Goal: Check status: Check status

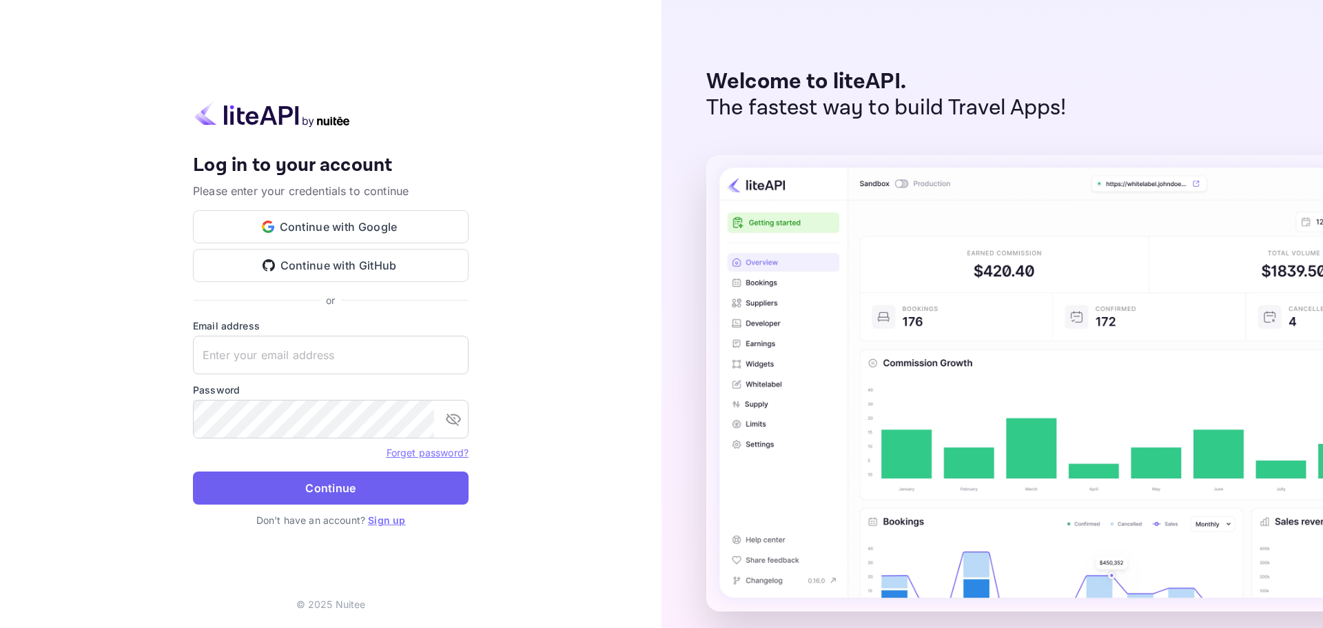
type input "[EMAIL_ADDRESS][DOMAIN_NAME]"
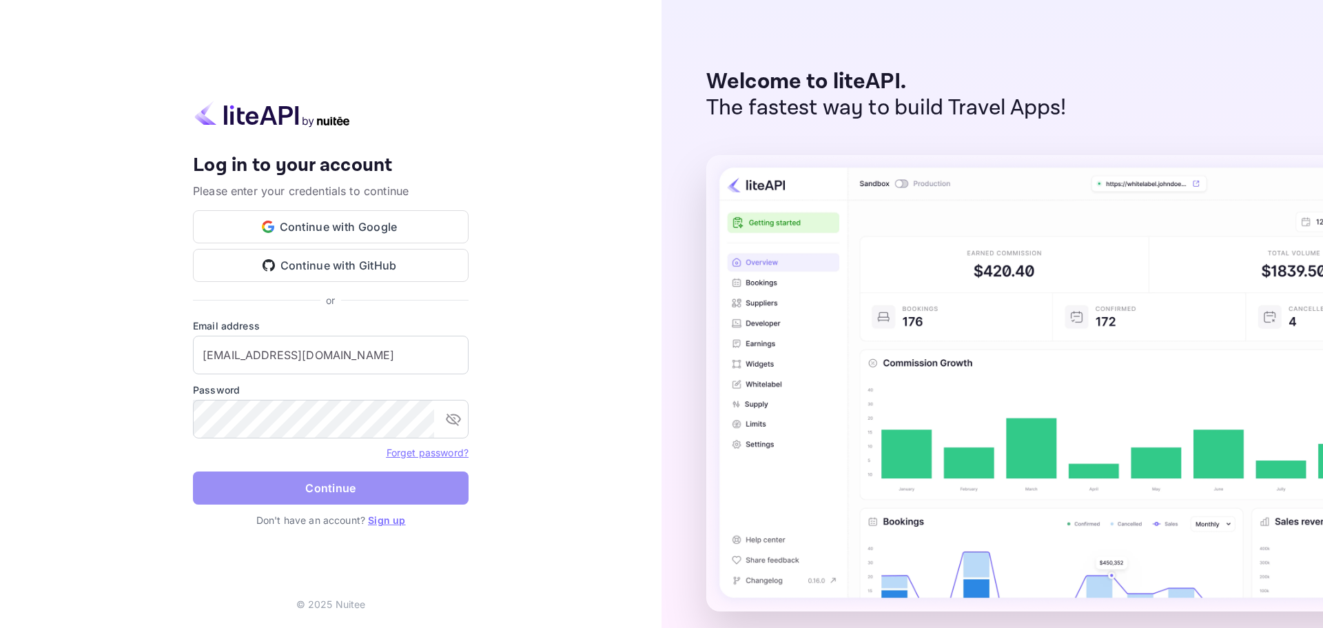
click at [336, 500] on button "Continue" at bounding box center [331, 487] width 276 height 33
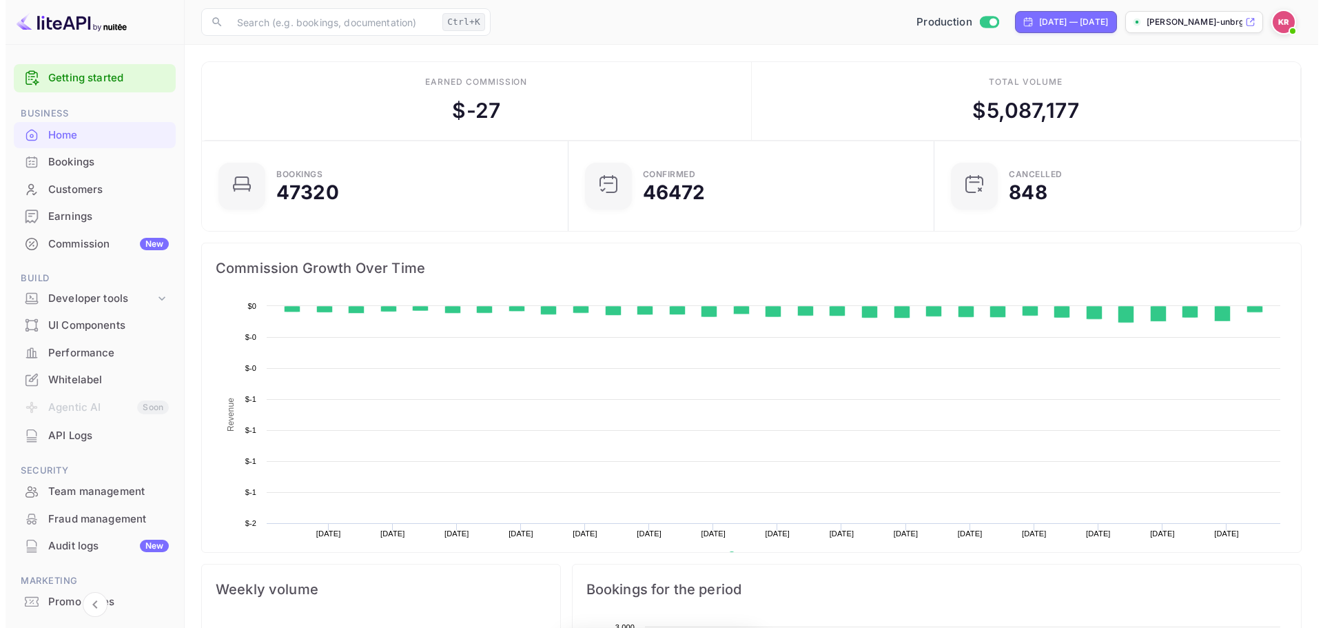
scroll to position [214, 347]
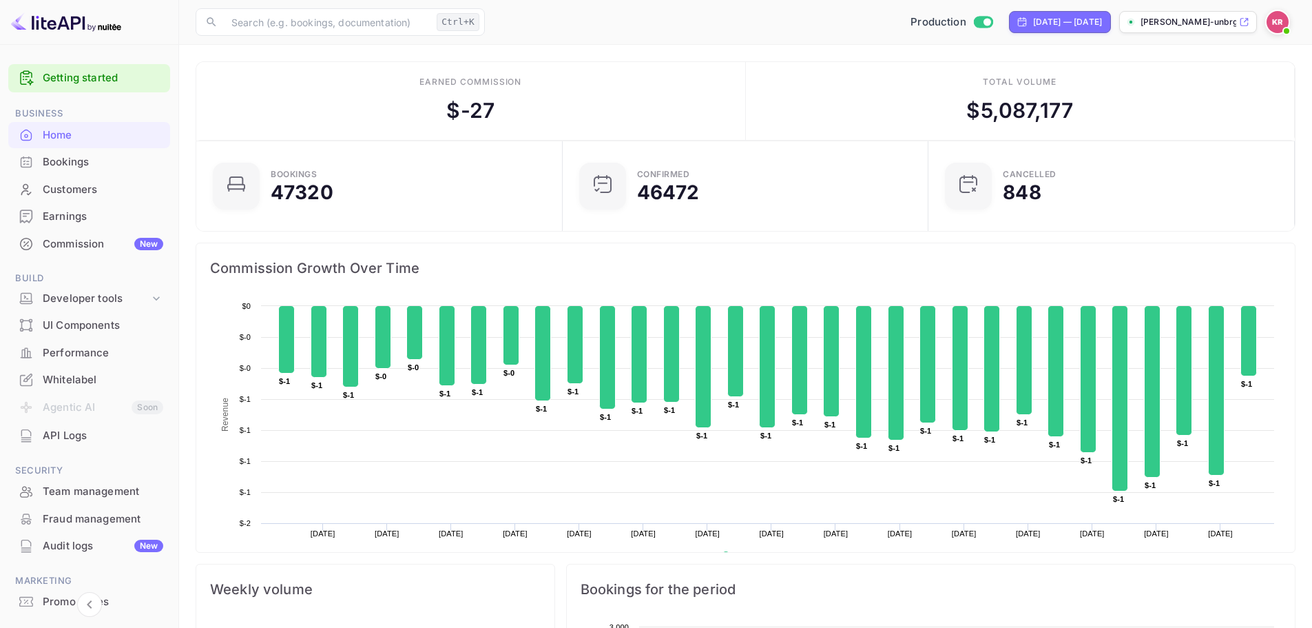
click at [132, 162] on div "Bookings" at bounding box center [103, 162] width 121 height 16
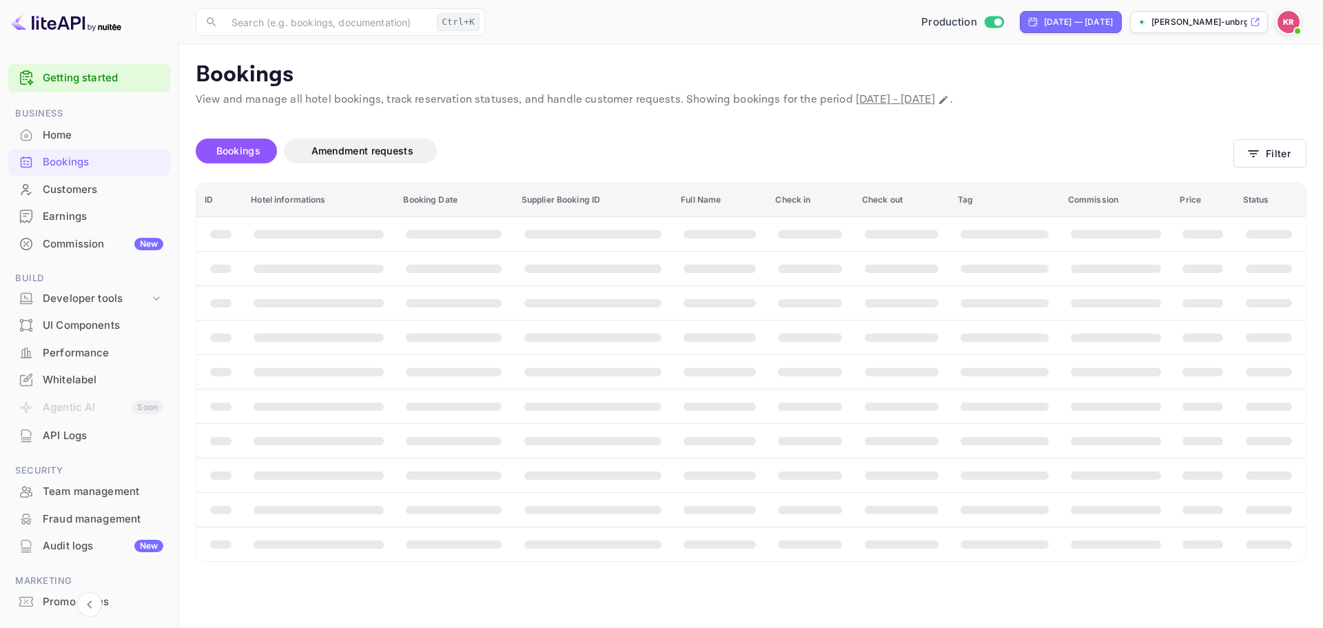
drag, startPoint x: 132, startPoint y: 162, endPoint x: 591, endPoint y: 97, distance: 463.4
click at [575, 87] on p "Bookings" at bounding box center [751, 75] width 1111 height 28
click at [1285, 149] on button "Filter" at bounding box center [1269, 153] width 73 height 28
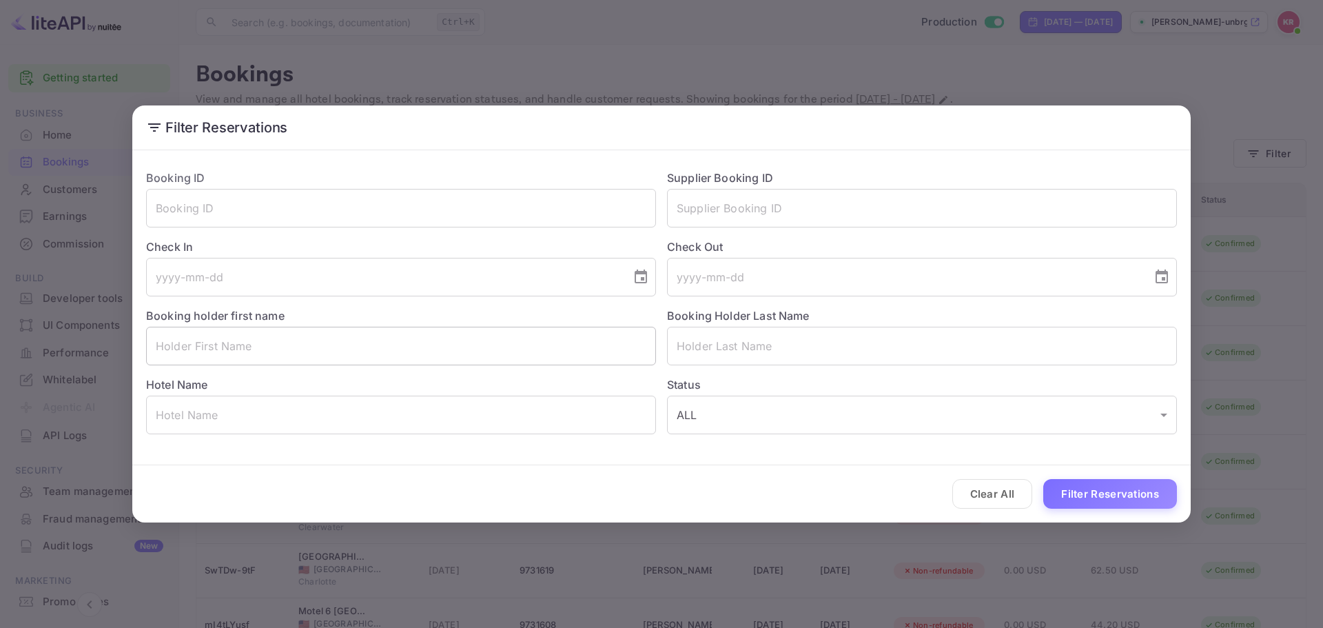
click at [416, 350] on input "text" at bounding box center [401, 346] width 510 height 39
paste input "[PERSON_NAME]"
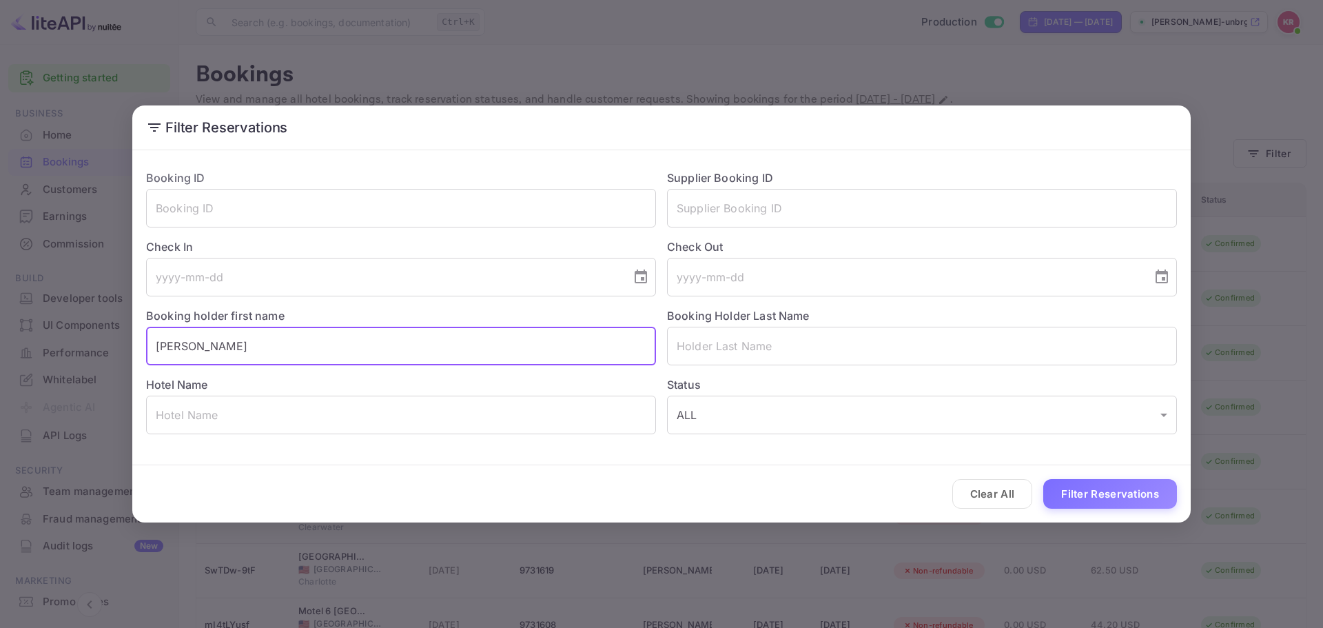
click at [234, 343] on input "[PERSON_NAME]" at bounding box center [401, 346] width 510 height 39
click at [236, 347] on input "[PERSON_NAME]" at bounding box center [401, 346] width 510 height 39
type input "[PERSON_NAME]"
click at [712, 349] on input "text" at bounding box center [922, 346] width 510 height 39
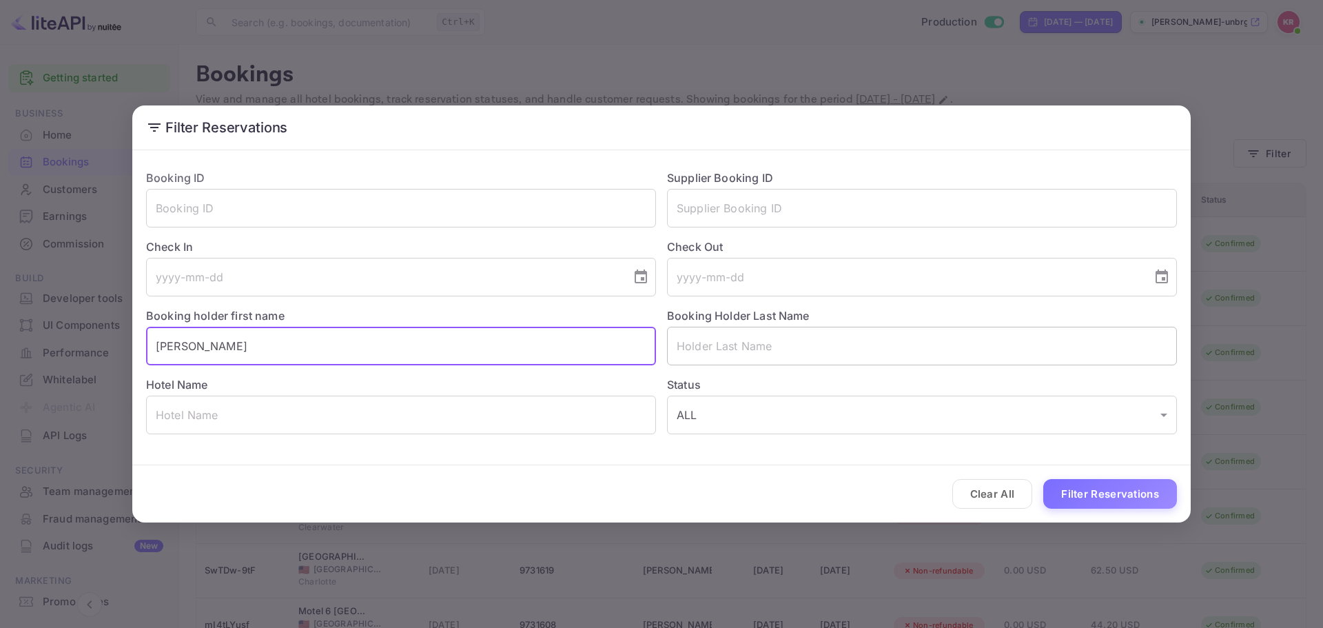
paste input "[PERSON_NAME]"
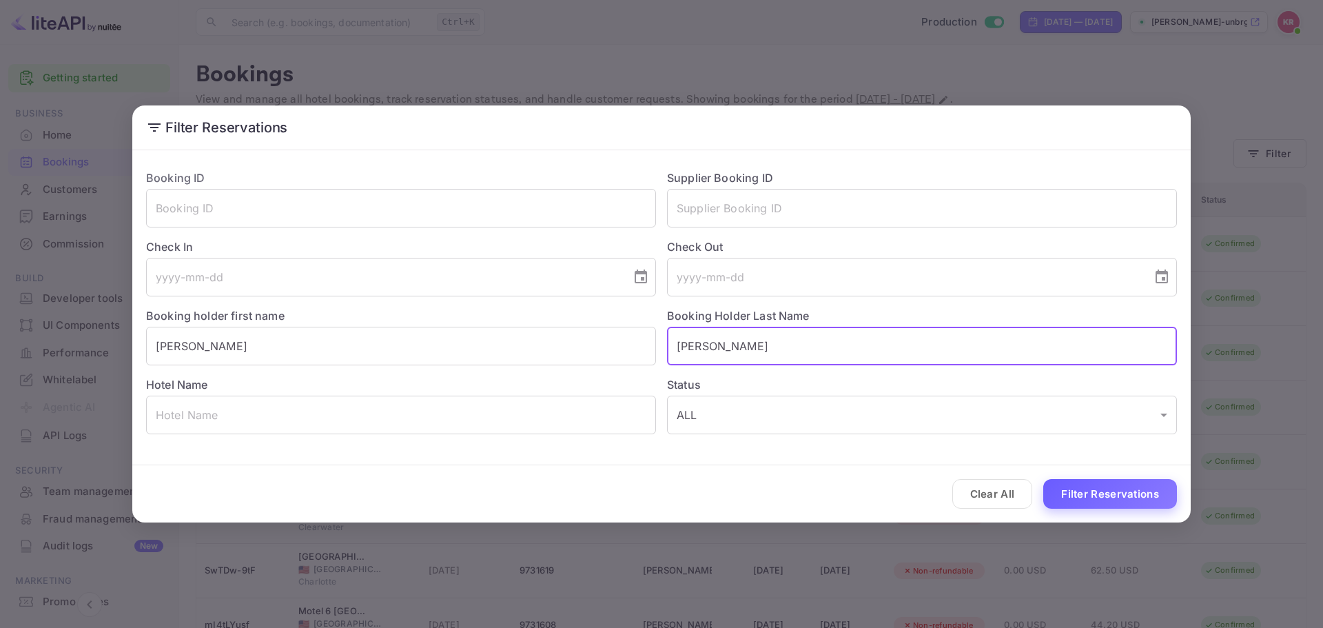
type input "[PERSON_NAME]"
click at [1120, 485] on button "Filter Reservations" at bounding box center [1110, 494] width 134 height 30
